Goal: Transaction & Acquisition: Purchase product/service

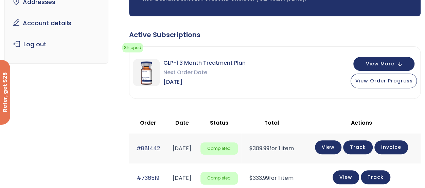
scroll to position [86, 0]
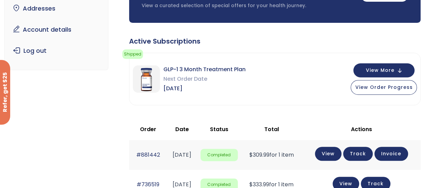
click at [365, 86] on span "View Order Progress" at bounding box center [383, 86] width 57 height 7
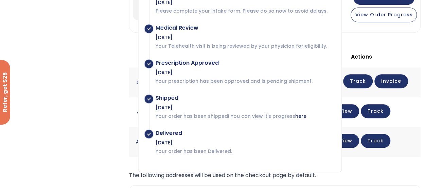
scroll to position [158, 0]
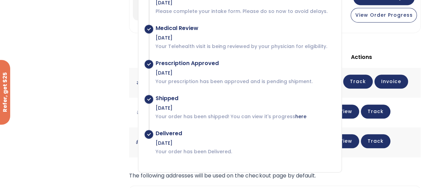
click at [83, 41] on div "Subscription/Billing bmiRewards Addresses Account details Submit a Review Log o…" at bounding box center [212, 88] width 417 height 413
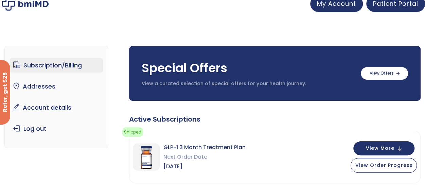
scroll to position [0, 0]
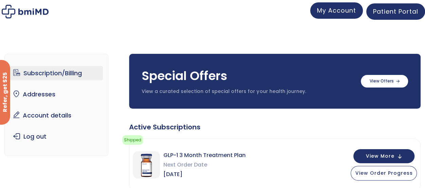
click at [327, 11] on span "My Account" at bounding box center [336, 10] width 39 height 9
